Goal: Use online tool/utility: Utilize a website feature to perform a specific function

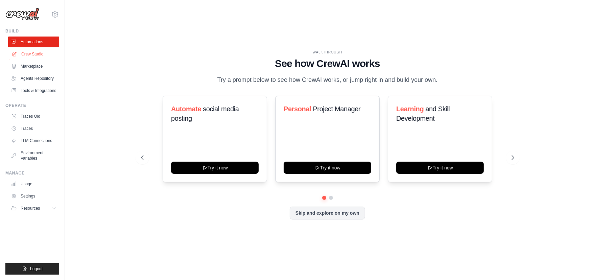
click at [35, 55] on link "Crew Studio" at bounding box center [34, 54] width 51 height 11
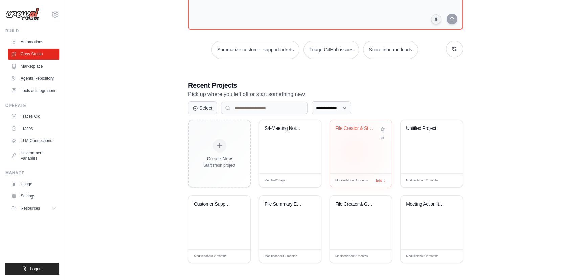
click at [354, 150] on div "File Creator & Storage Manager" at bounding box center [361, 146] width 62 height 53
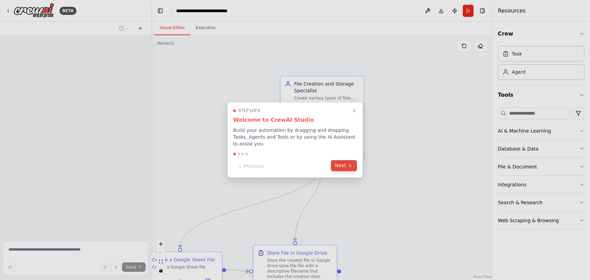
click at [348, 163] on icon at bounding box center [350, 165] width 5 height 5
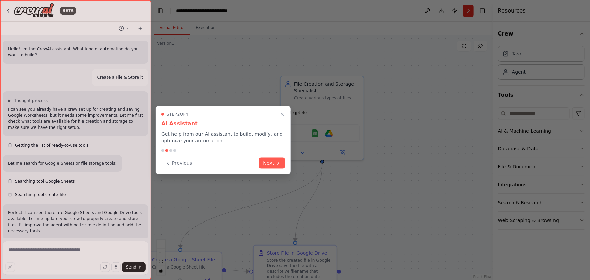
scroll to position [374, 0]
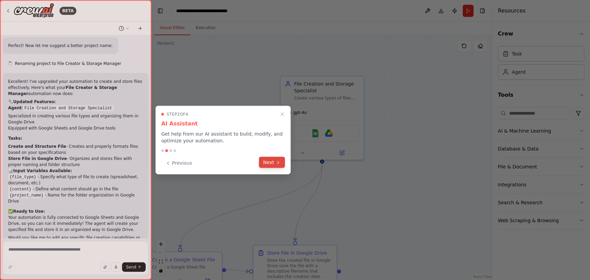
click at [268, 160] on button "Next" at bounding box center [272, 162] width 26 height 11
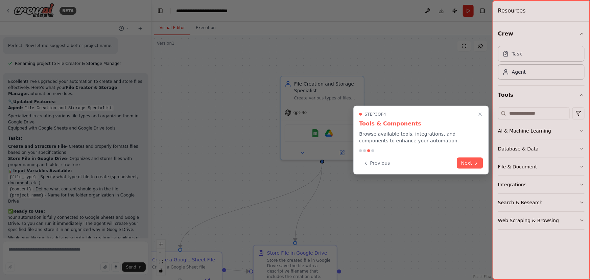
scroll to position [0, 0]
click at [469, 165] on button "Next" at bounding box center [471, 162] width 26 height 11
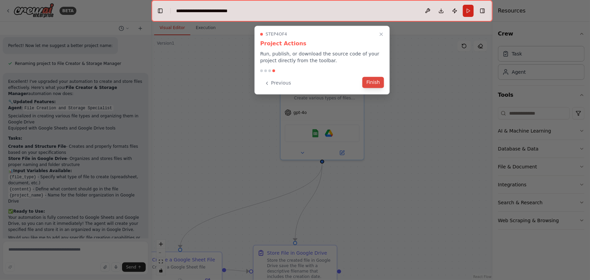
click at [379, 81] on button "Finish" at bounding box center [374, 82] width 22 height 11
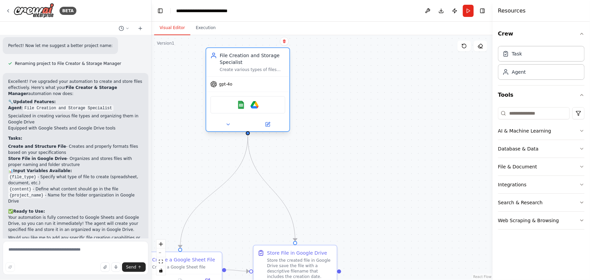
drag, startPoint x: 301, startPoint y: 83, endPoint x: 239, endPoint y: 57, distance: 66.9
click at [239, 57] on div "File Creation and Storage Specialist" at bounding box center [253, 59] width 66 height 14
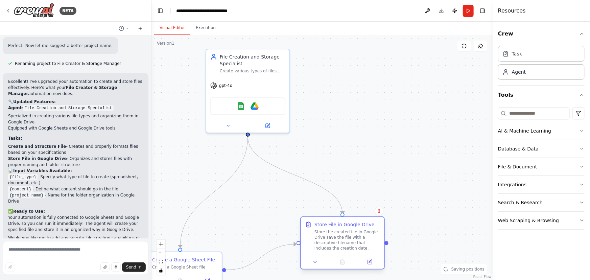
drag, startPoint x: 277, startPoint y: 254, endPoint x: 317, endPoint y: 223, distance: 50.4
click at [326, 223] on div "Store File in Google Drive" at bounding box center [345, 224] width 60 height 7
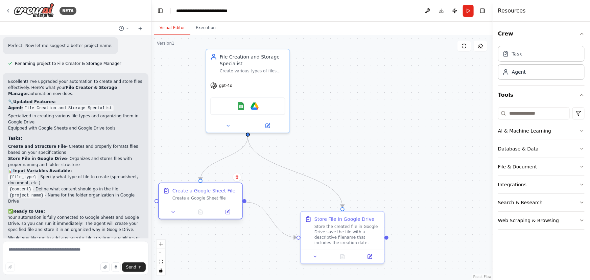
drag, startPoint x: 192, startPoint y: 261, endPoint x: 211, endPoint y: 194, distance: 69.4
click at [211, 194] on div "Create a Google Sheet File" at bounding box center [204, 190] width 63 height 7
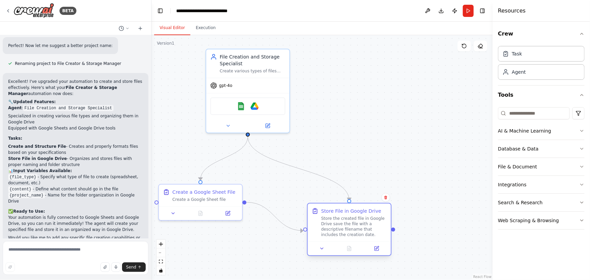
drag, startPoint x: 320, startPoint y: 223, endPoint x: 320, endPoint y: 198, distance: 25.0
click at [332, 208] on div "Store File in Google Drive Store the created file in Google Drive save the file…" at bounding box center [354, 223] width 66 height 30
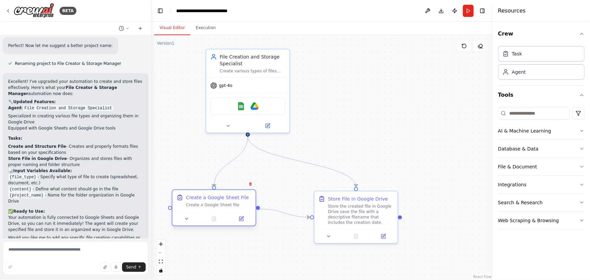
drag, startPoint x: 216, startPoint y: 193, endPoint x: 231, endPoint y: 199, distance: 15.8
click at [231, 199] on div "Create a Google Sheet File" at bounding box center [217, 197] width 63 height 7
click at [61, 253] on textarea at bounding box center [76, 258] width 146 height 34
click at [41, 252] on textarea at bounding box center [76, 258] width 146 height 34
type textarea "**********"
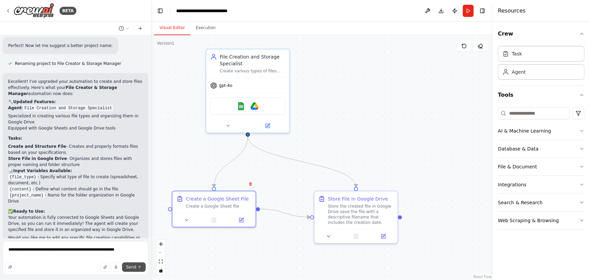
click at [130, 270] on button "Send" at bounding box center [134, 267] width 24 height 9
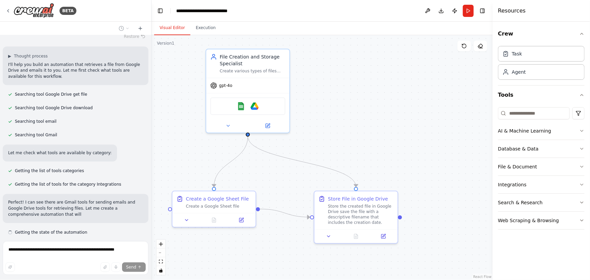
scroll to position [625, 0]
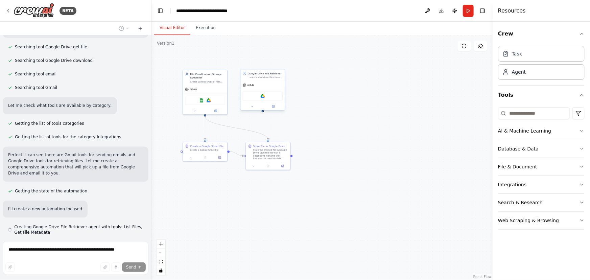
drag, startPoint x: 307, startPoint y: 139, endPoint x: 267, endPoint y: 102, distance: 54.6
click at [264, 102] on div ".deletable-edge-delete-btn { width: 20px; height: 20px; border: 0px solid #ffff…" at bounding box center [322, 157] width 341 height 245
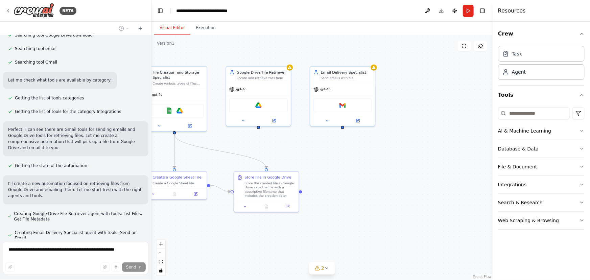
scroll to position [728, 0]
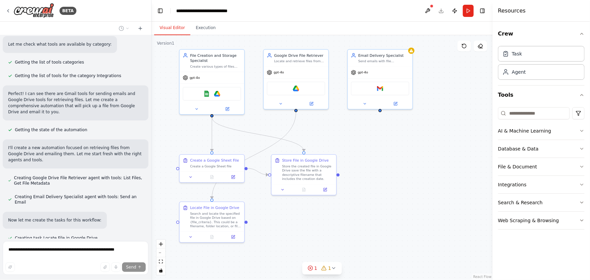
drag, startPoint x: 362, startPoint y: 149, endPoint x: 399, endPoint y: 131, distance: 41.5
click at [399, 131] on div ".deletable-edge-delete-btn { width: 20px; height: 20px; border: 0px solid #ffff…" at bounding box center [322, 157] width 341 height 245
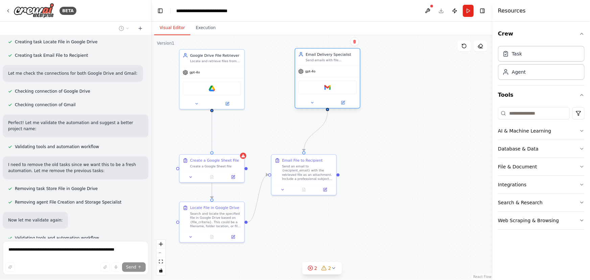
scroll to position [959, 0]
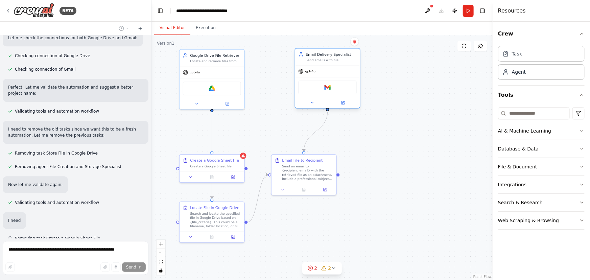
drag, startPoint x: 311, startPoint y: 57, endPoint x: 345, endPoint y: 58, distance: 33.9
click at [345, 58] on div ".deletable-edge-delete-btn { width: 20px; height: 20px; border: 0px solid #ffff…" at bounding box center [322, 157] width 341 height 245
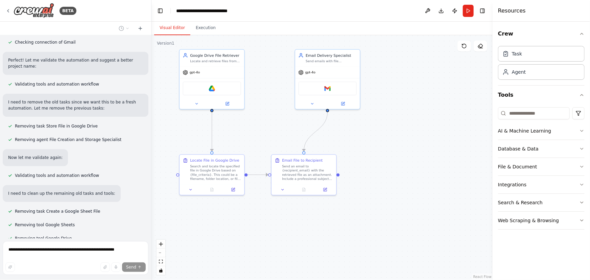
scroll to position [1000, 0]
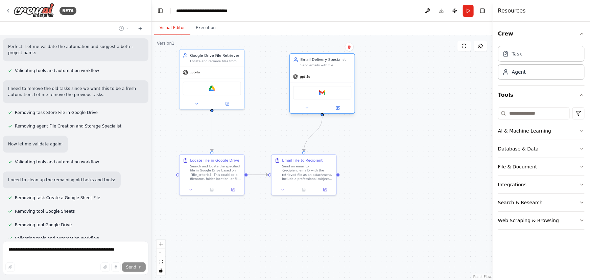
drag, startPoint x: 333, startPoint y: 59, endPoint x: 326, endPoint y: 64, distance: 9.1
click at [326, 64] on div "Send emails with file attachments to {recipient_email}, ensuring proper formatt…" at bounding box center [326, 65] width 51 height 4
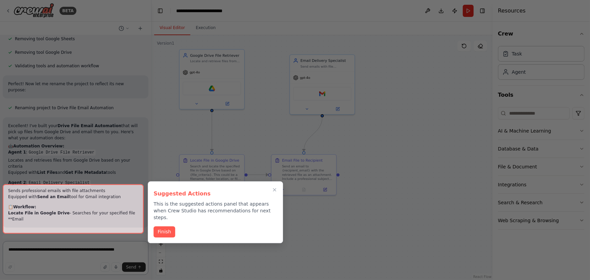
scroll to position [1179, 0]
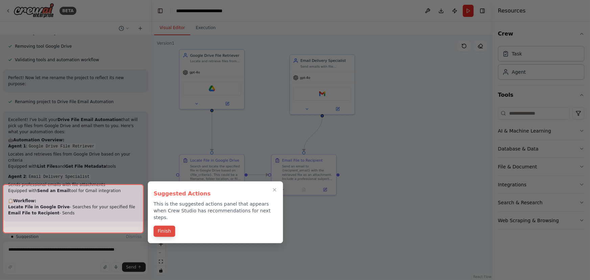
click at [169, 226] on button "Finish" at bounding box center [165, 231] width 22 height 11
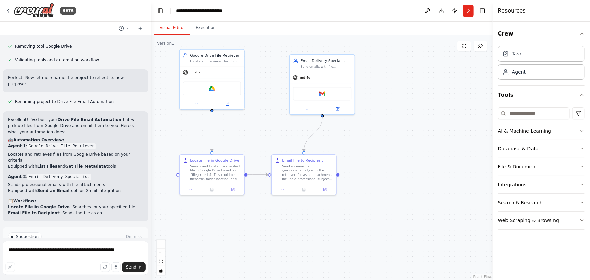
click at [81, 263] on span "Run Automation" at bounding box center [78, 265] width 33 height 5
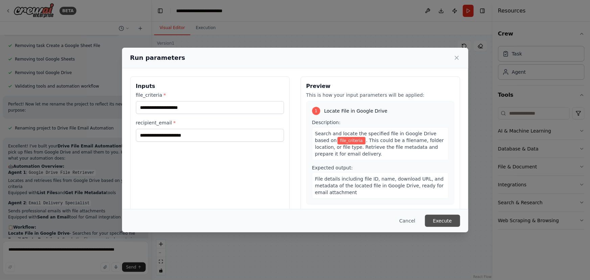
click at [445, 219] on button "Execute" at bounding box center [442, 221] width 35 height 12
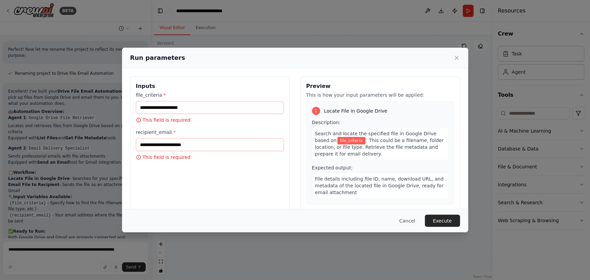
click at [456, 59] on icon at bounding box center [457, 57] width 7 height 7
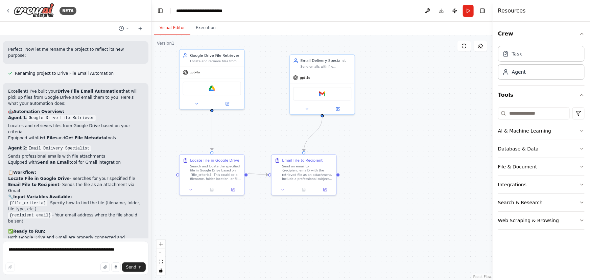
scroll to position [1213, 0]
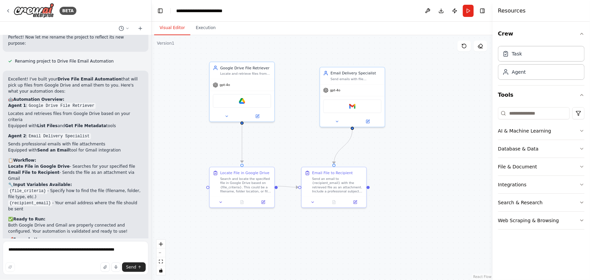
drag, startPoint x: 389, startPoint y: 88, endPoint x: 419, endPoint y: 100, distance: 32.6
click at [419, 100] on div ".deletable-edge-delete-btn { width: 20px; height: 20px; border: 0px solid #ffff…" at bounding box center [322, 157] width 341 height 245
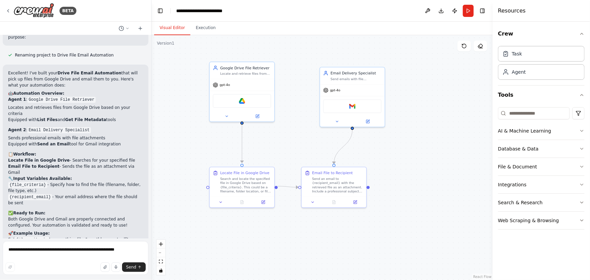
scroll to position [1232, 0]
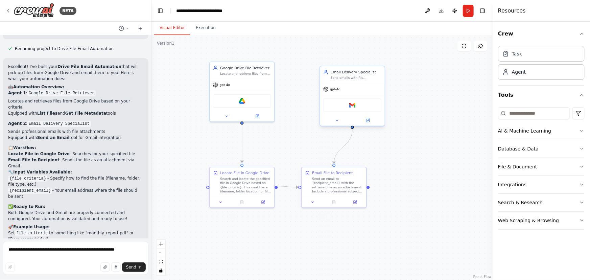
click at [351, 74] on div "Email Delivery Specialist" at bounding box center [356, 71] width 51 height 5
click at [524, 131] on div "AI & Machine Learning" at bounding box center [524, 131] width 53 height 7
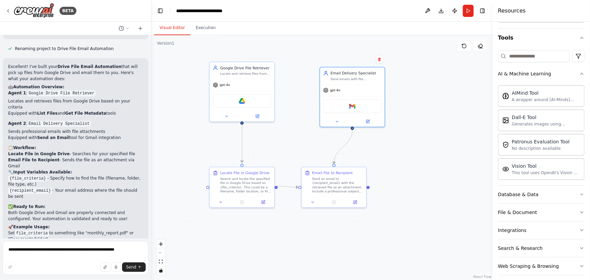
scroll to position [62, 0]
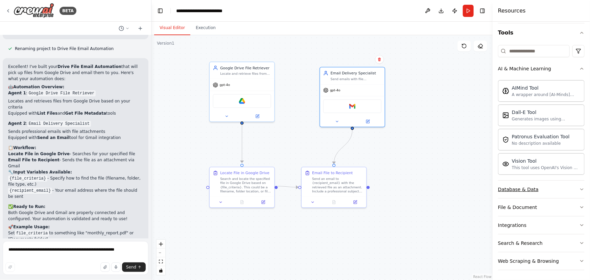
click at [519, 191] on div "Database & Data" at bounding box center [518, 189] width 41 height 7
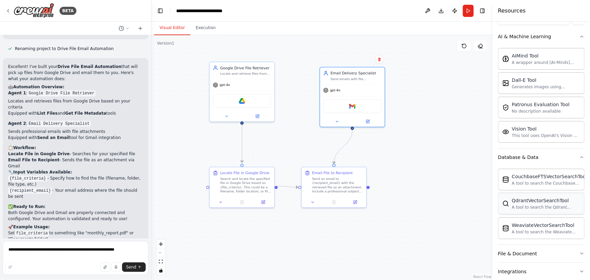
scroll to position [140, 0]
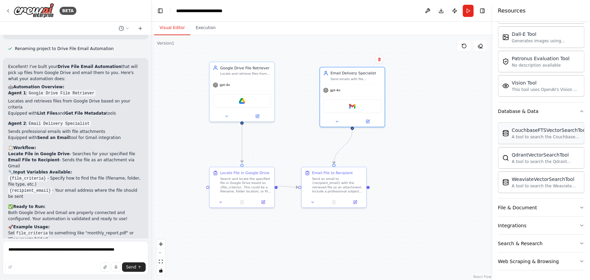
click at [525, 130] on div "CouchbaseFTSVectorSearchTool" at bounding box center [549, 130] width 75 height 7
click at [337, 172] on div "Email File to Recipient" at bounding box center [332, 172] width 41 height 5
